Goal: Information Seeking & Learning: Learn about a topic

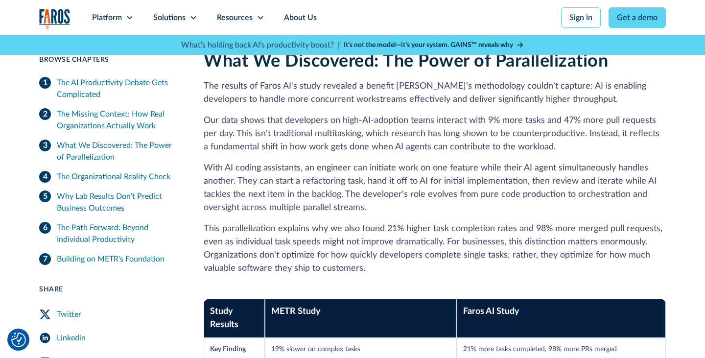
scroll to position [1095, 0]
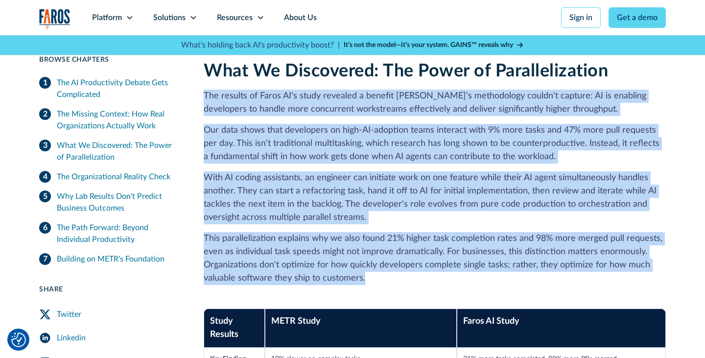
drag, startPoint x: 203, startPoint y: 93, endPoint x: 431, endPoint y: 283, distance: 296.3
copy div "The results of Faros AI's study revealed a benefit METR's methodology couldn't …"
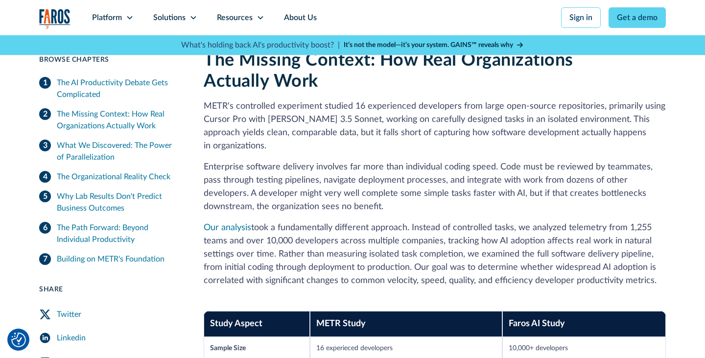
scroll to position [657, 0]
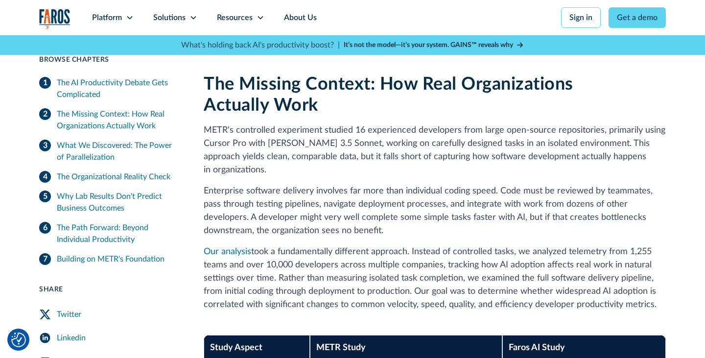
drag, startPoint x: 205, startPoint y: 81, endPoint x: 701, endPoint y: 308, distance: 544.9
copy div "The Missing Context: How Real Organizations Actually Work METR's controlled exp…"
click at [496, 202] on p "Enterprise software delivery involves far more than individual coding speed. Co…" at bounding box center [435, 211] width 462 height 53
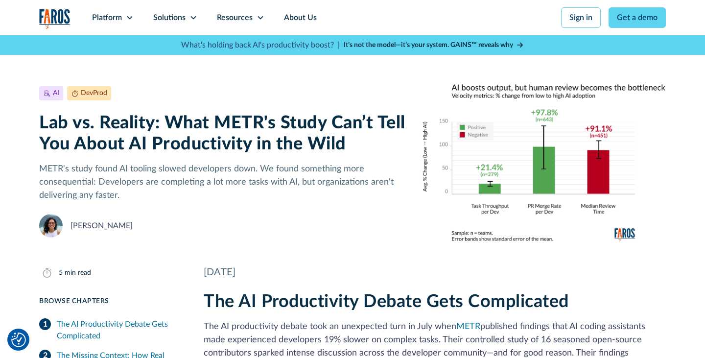
scroll to position [0, 0]
click at [309, 15] on link "About Us" at bounding box center [300, 17] width 52 height 35
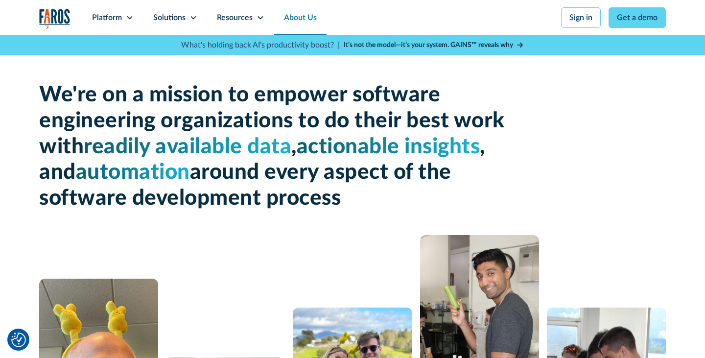
click at [656, 216] on div "We're on a mission to empower software engineering organizations to do their be…" at bounding box center [352, 135] width 627 height 200
click at [642, 116] on div "We're on a mission to empower software engineering organizations to do their be…" at bounding box center [352, 146] width 627 height 129
click at [234, 17] on div "Resources" at bounding box center [235, 18] width 36 height 12
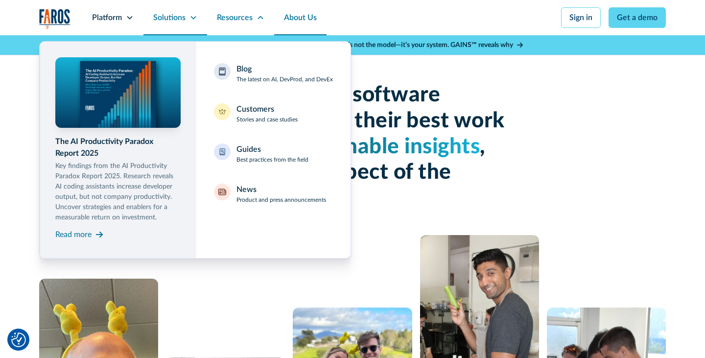
click at [184, 20] on div "Solutions" at bounding box center [169, 18] width 32 height 12
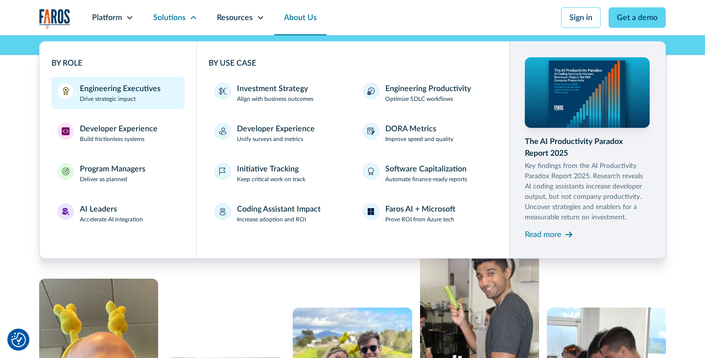
click at [149, 96] on div "Engineering Executives Drive strategic impact" at bounding box center [120, 93] width 81 height 21
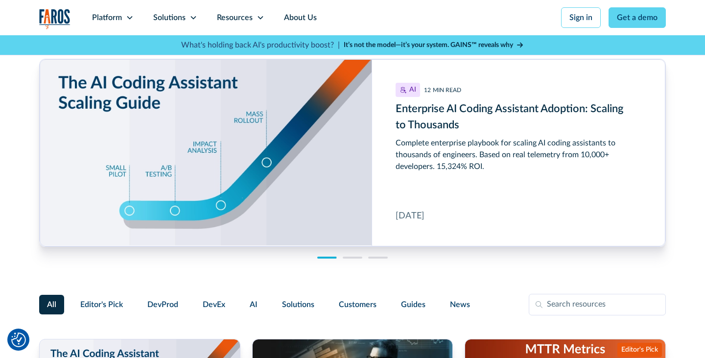
click at [351, 24] on nav "Platform Unlock engineering productivity at scale. Stay ahead with products des…" at bounding box center [374, 17] width 584 height 35
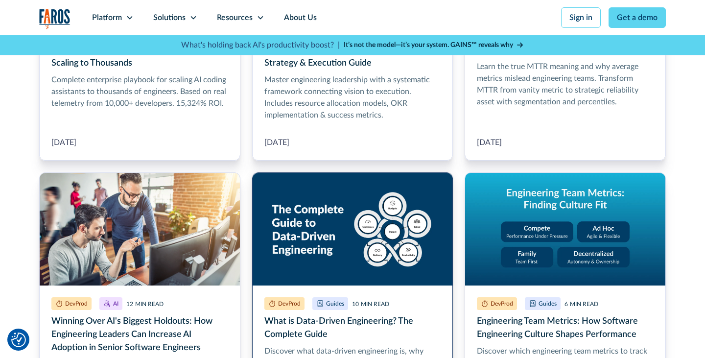
scroll to position [430, 0]
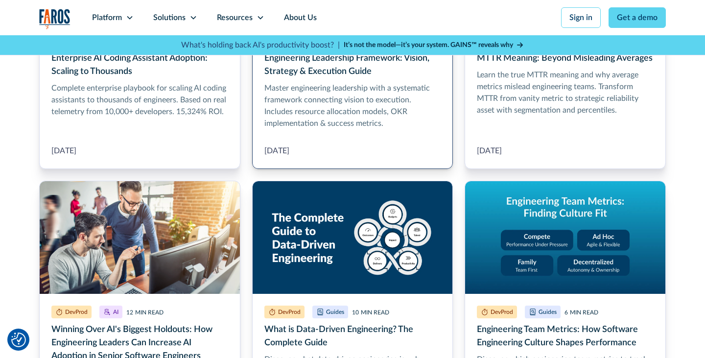
click at [356, 93] on link "Engineering Leadership Framework: Vision, Strategy & Execution Guide" at bounding box center [352, 39] width 201 height 260
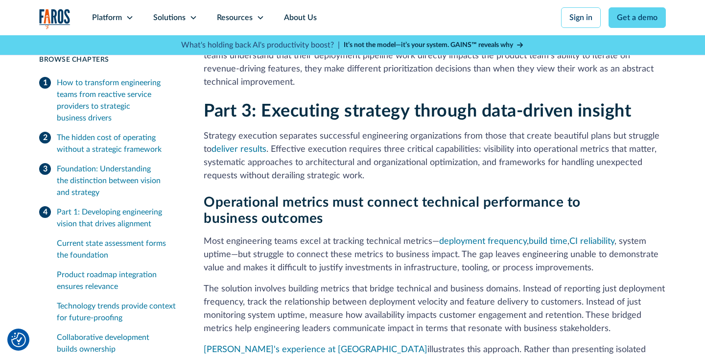
scroll to position [3014, 0]
